Goal: Information Seeking & Learning: Learn about a topic

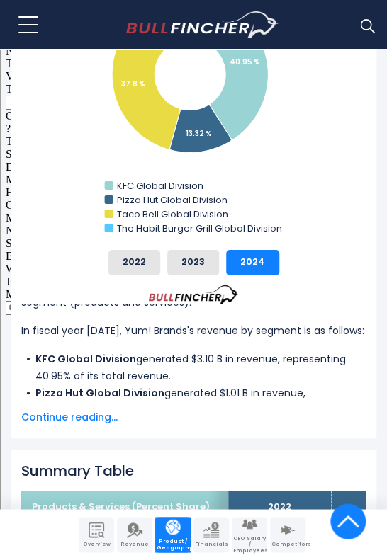
scroll to position [726, 0]
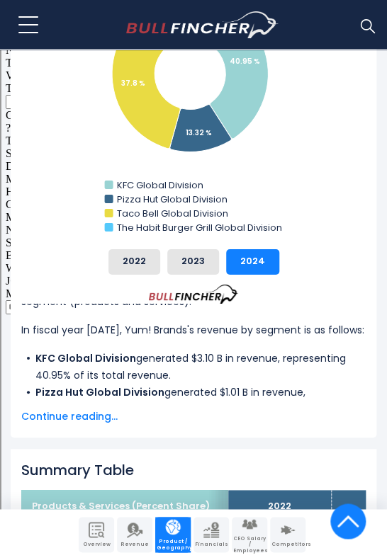
click at [86, 408] on span "Continue reading..." at bounding box center [193, 416] width 344 height 17
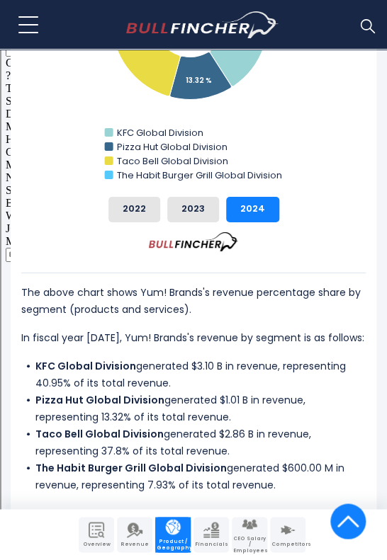
scroll to position [791, 0]
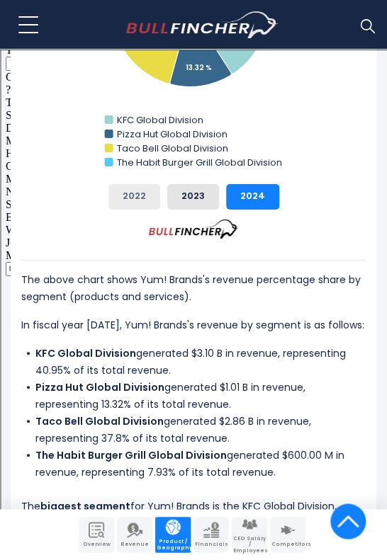
click at [140, 189] on button "2022" at bounding box center [134, 197] width 52 height 26
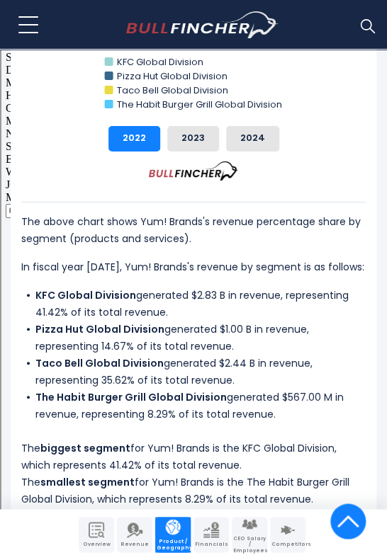
scroll to position [873, 0]
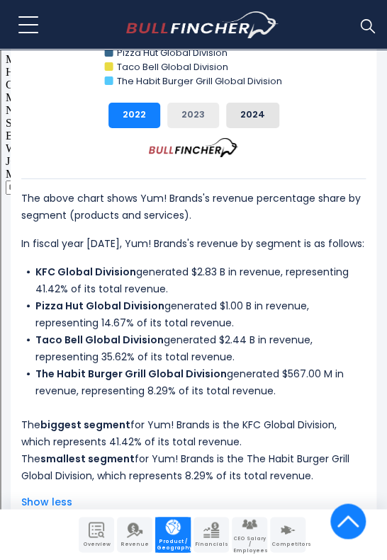
click at [198, 113] on button "2023" at bounding box center [193, 116] width 52 height 26
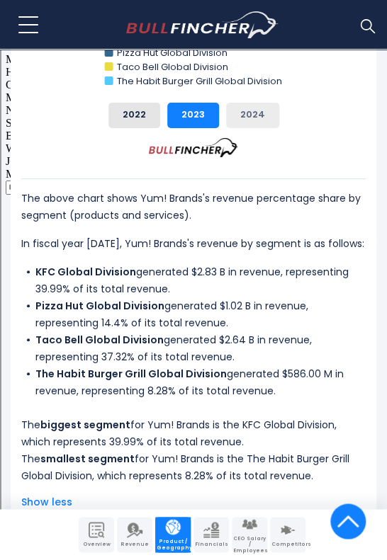
click at [252, 108] on button "2024" at bounding box center [252, 116] width 53 height 26
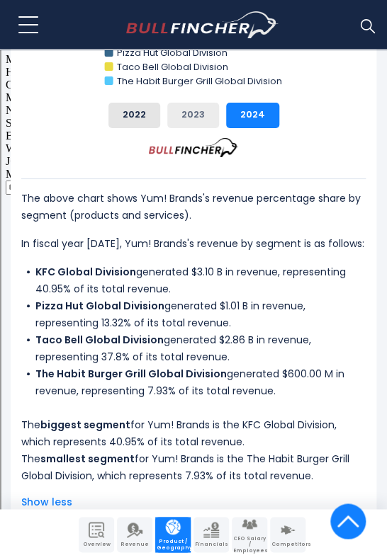
click at [190, 114] on button "2023" at bounding box center [193, 116] width 52 height 26
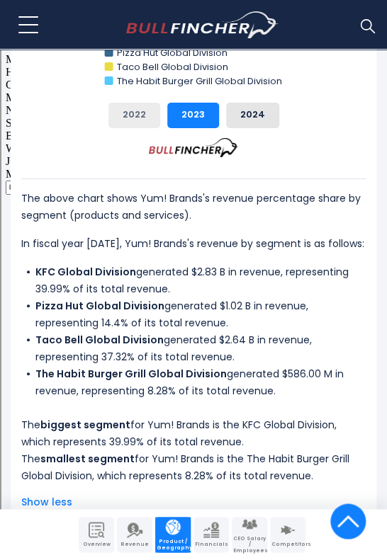
click at [145, 111] on button "2022" at bounding box center [134, 116] width 52 height 26
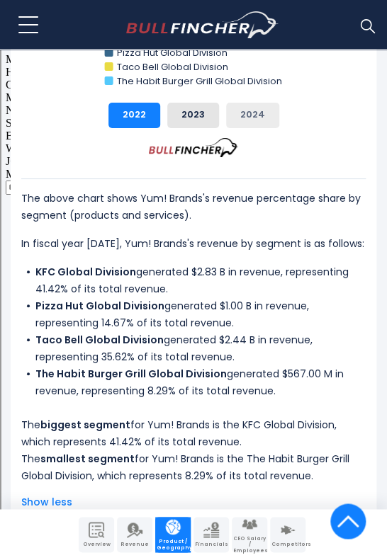
click at [245, 115] on button "2024" at bounding box center [252, 116] width 53 height 26
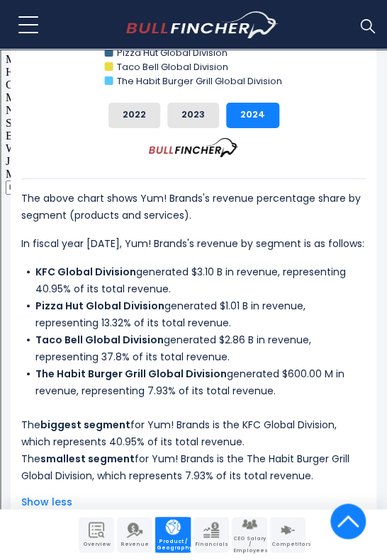
click at [226, 103] on button "2024" at bounding box center [252, 116] width 53 height 26
